Goal: Task Accomplishment & Management: Use online tool/utility

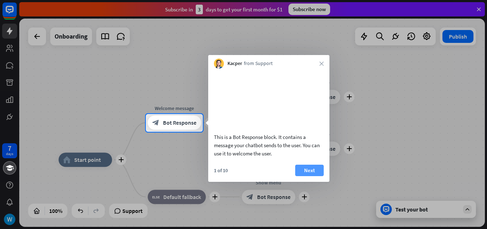
click at [312, 176] on button "Next" at bounding box center [309, 169] width 29 height 11
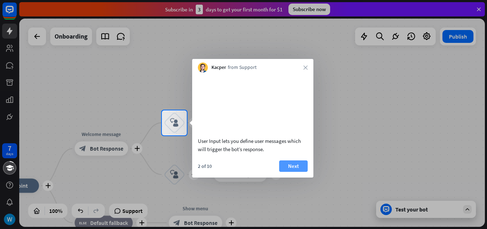
click at [298, 172] on button "Next" at bounding box center [293, 165] width 29 height 11
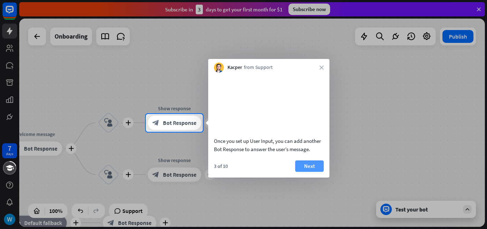
click at [305, 172] on button "Next" at bounding box center [309, 165] width 29 height 11
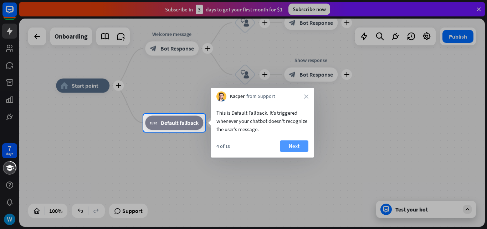
click at [290, 145] on button "Next" at bounding box center [294, 145] width 29 height 11
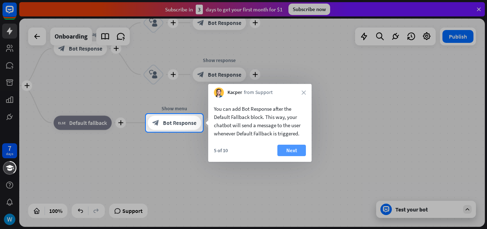
click at [292, 147] on button "Next" at bounding box center [291, 149] width 29 height 11
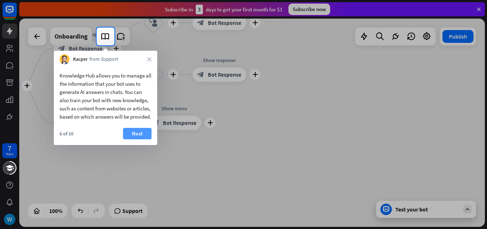
click at [139, 139] on button "Next" at bounding box center [137, 133] width 29 height 11
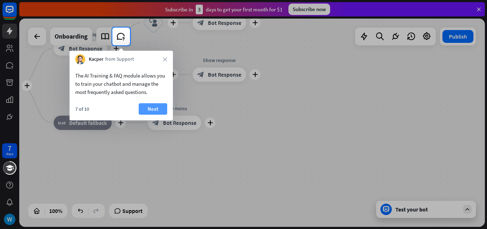
click at [155, 107] on button "Next" at bounding box center [153, 108] width 29 height 11
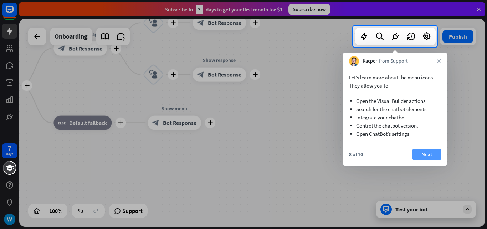
click at [425, 151] on button "Next" at bounding box center [427, 153] width 29 height 11
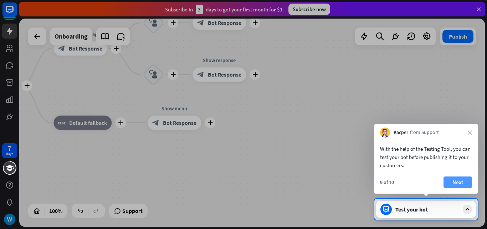
click at [459, 185] on button "Next" at bounding box center [458, 181] width 29 height 11
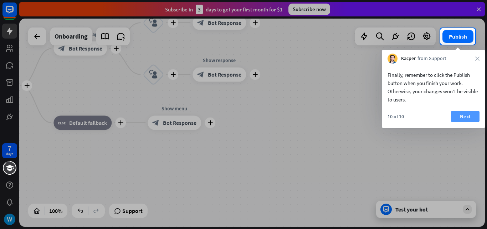
click at [468, 117] on button "Next" at bounding box center [465, 116] width 29 height 11
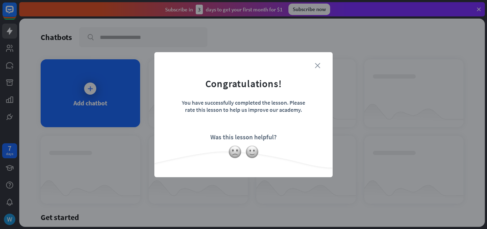
click at [320, 64] on icon "close" at bounding box center [317, 65] width 5 height 5
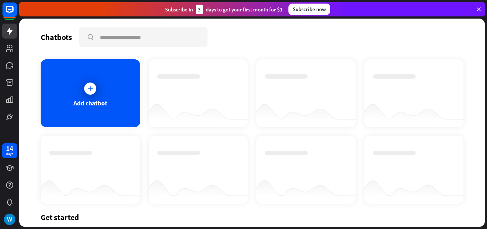
click at [412, 154] on div at bounding box center [414, 162] width 82 height 25
click at [87, 87] on icon at bounding box center [90, 88] width 7 height 7
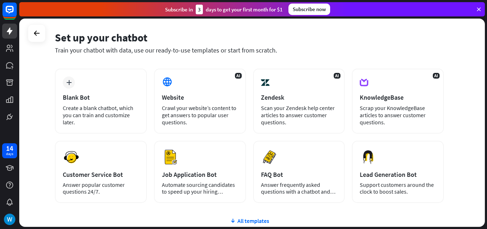
scroll to position [23, 0]
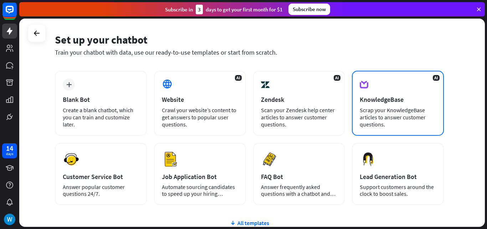
click at [376, 111] on div "Scrap your KnowledgeBase articles to answer customer questions." at bounding box center [398, 116] width 76 height 21
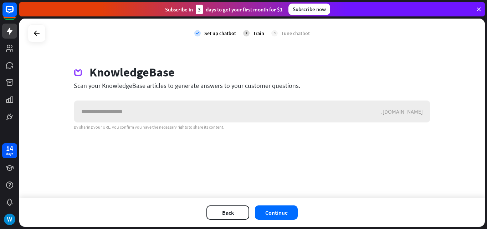
click at [86, 117] on input "text" at bounding box center [227, 111] width 307 height 21
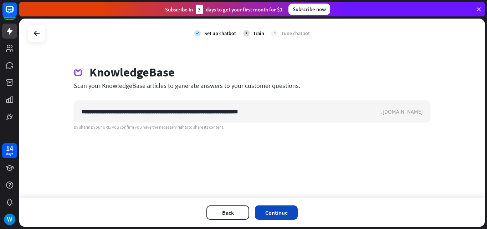
type input "**********"
click at [288, 214] on button "Continue" at bounding box center [276, 212] width 43 height 14
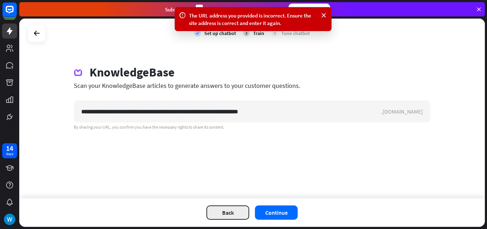
click at [224, 214] on button "Back" at bounding box center [227, 212] width 43 height 14
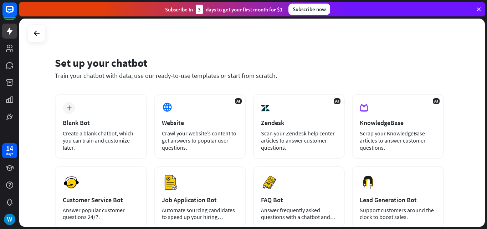
click at [304, 7] on div "Subscribe now" at bounding box center [309, 9] width 42 height 11
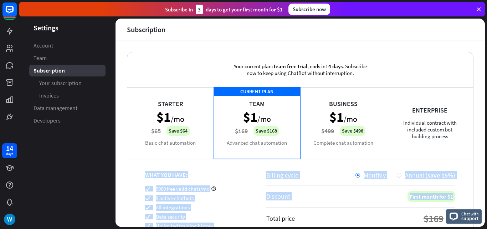
drag, startPoint x: 479, startPoint y: 133, endPoint x: 487, endPoint y: 191, distance: 58.3
click at [487, 191] on div "Settings Account Team Subscription Your subscription Invoices Data management D…" at bounding box center [253, 124] width 468 height 210
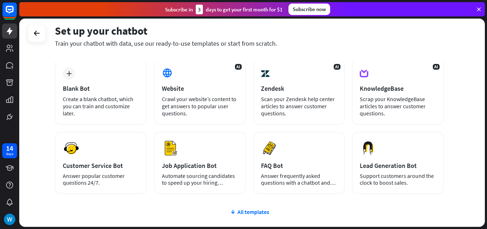
scroll to position [36, 0]
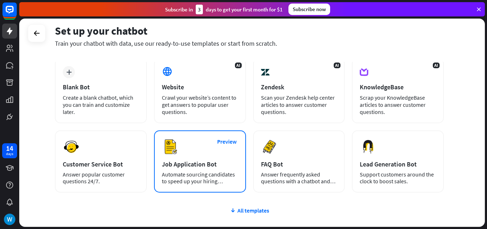
click at [177, 178] on div "Automate sourcing candidates to speed up your hiring process." at bounding box center [200, 178] width 76 height 14
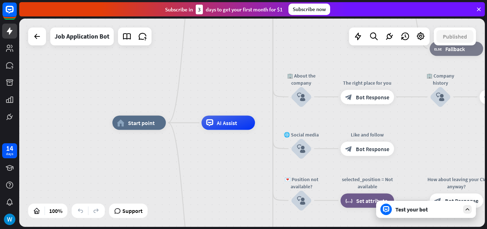
click at [403, 211] on div "Test your bot" at bounding box center [427, 208] width 64 height 7
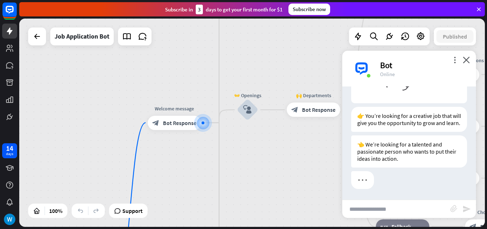
scroll to position [102, 0]
click at [363, 211] on input "text" at bounding box center [396, 209] width 108 height 18
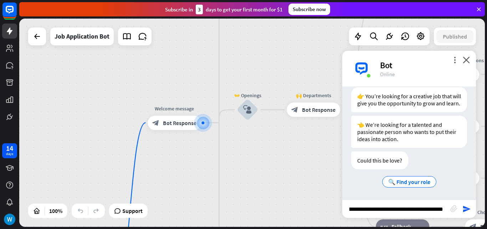
scroll to position [0, 34]
type input "**********"
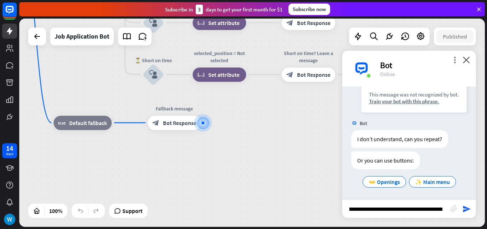
scroll to position [0, 28]
type input "**********"
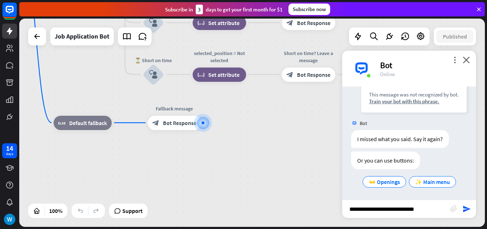
type input "**********"
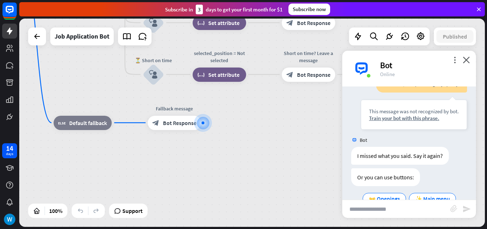
scroll to position [663, 0]
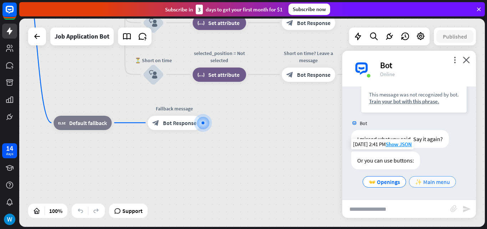
click at [438, 183] on span "✨ Main menu" at bounding box center [432, 181] width 35 height 7
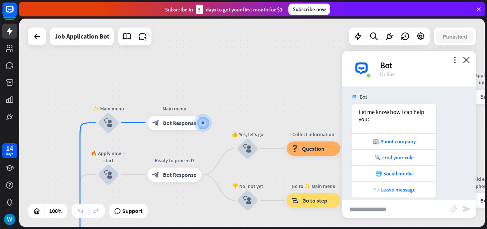
scroll to position [790, 0]
